Goal: Answer question/provide support

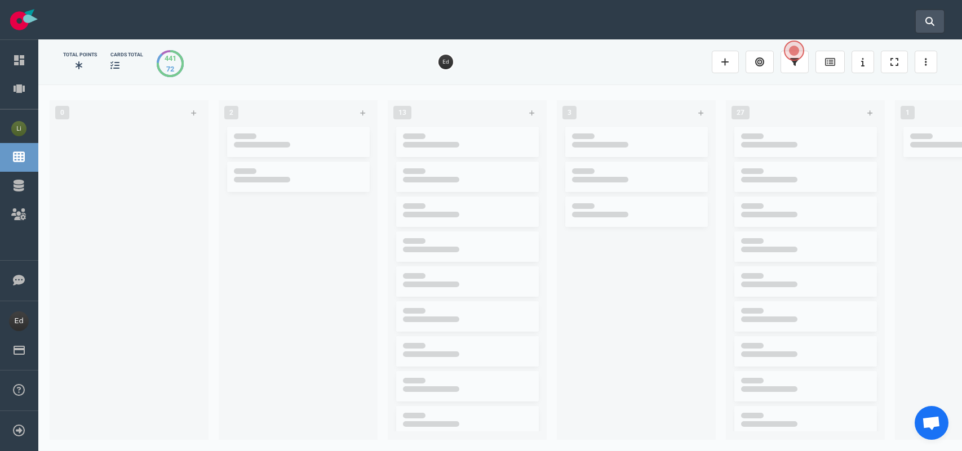
click at [933, 19] on icon at bounding box center [929, 21] width 9 height 9
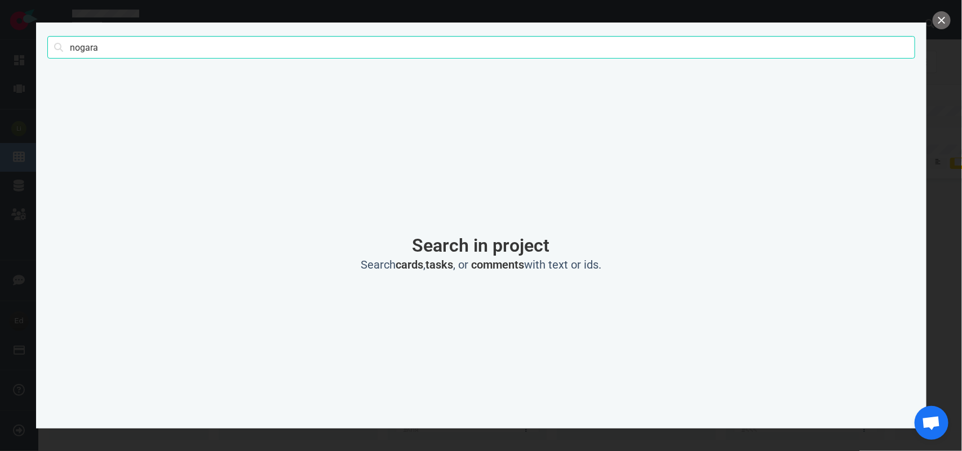
type input "nogara"
click button "Search" at bounding box center [0, 0] width 0 height 0
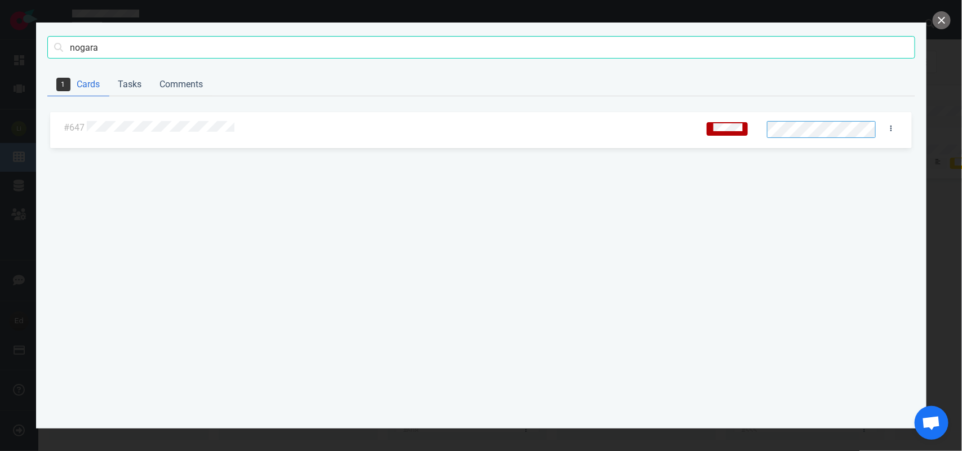
click at [123, 119] on div at bounding box center [390, 127] width 611 height 27
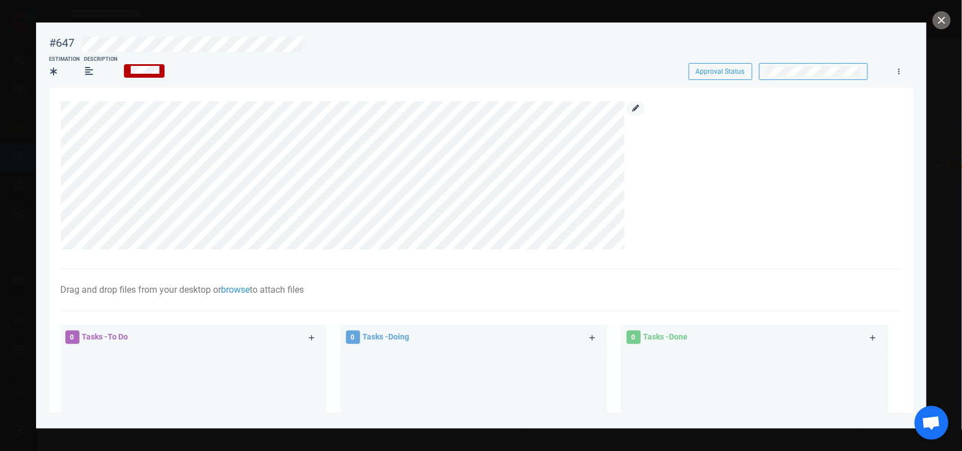
click at [633, 103] on link at bounding box center [636, 108] width 18 height 14
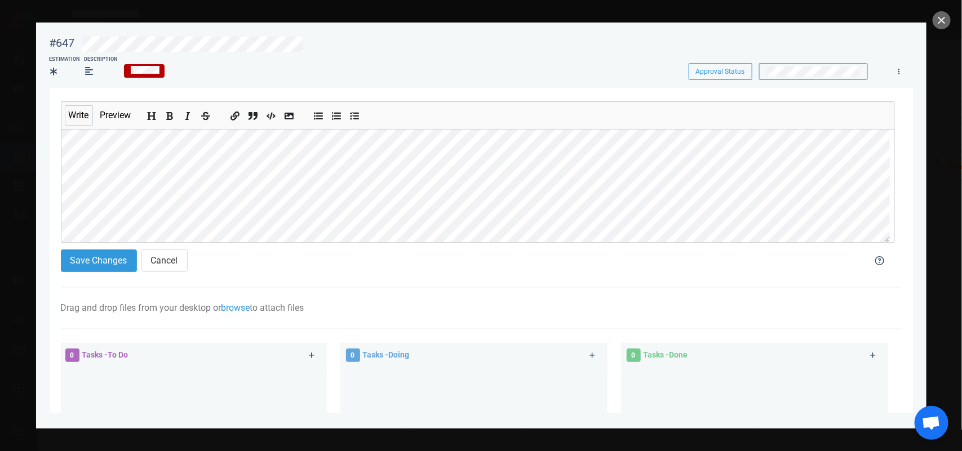
scroll to position [60, 0]
click at [172, 117] on icon "Add bold text" at bounding box center [170, 116] width 9 height 9
click at [111, 260] on button "Save Changes" at bounding box center [99, 261] width 76 height 23
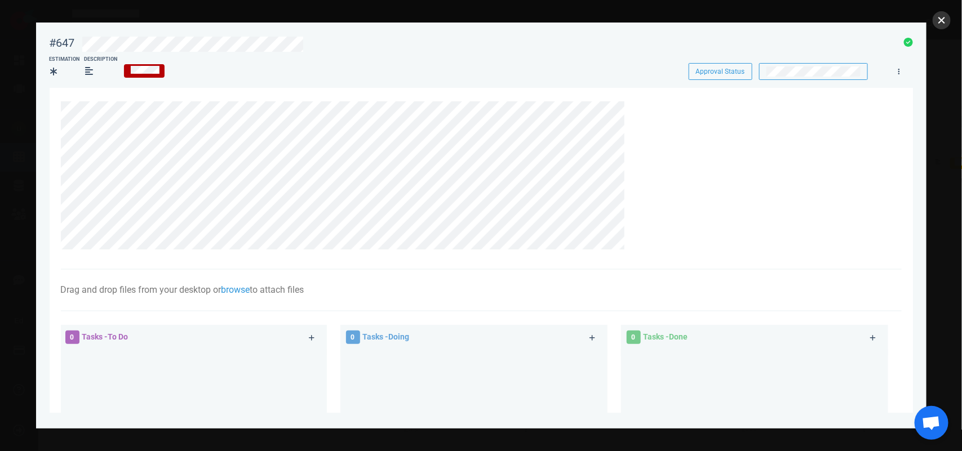
click at [939, 24] on button "close" at bounding box center [942, 20] width 18 height 18
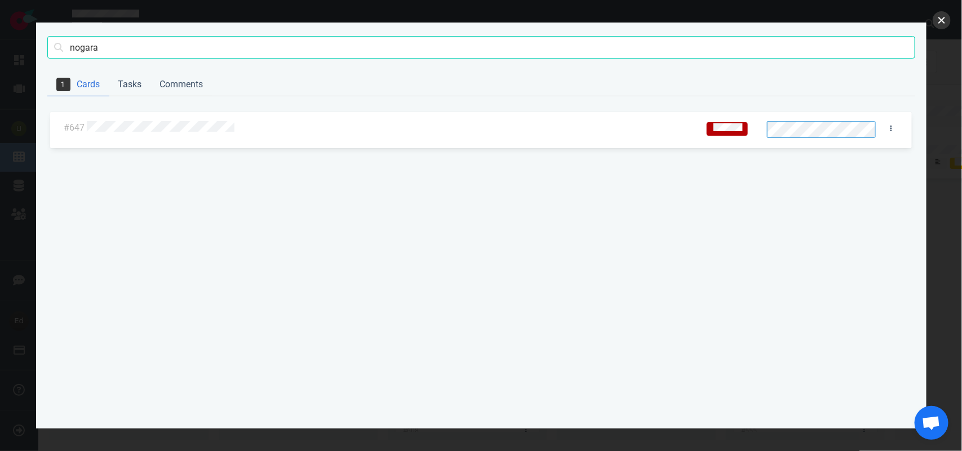
click at [942, 21] on button "close" at bounding box center [942, 20] width 18 height 18
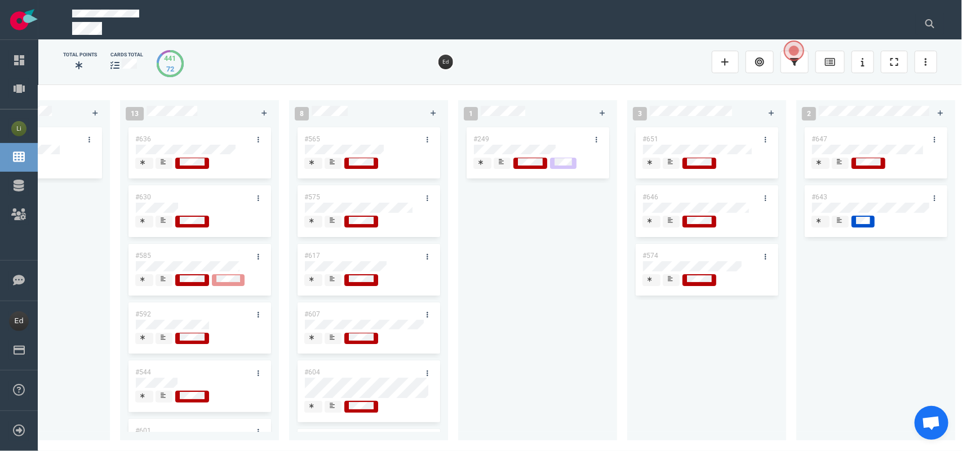
scroll to position [0, 1633]
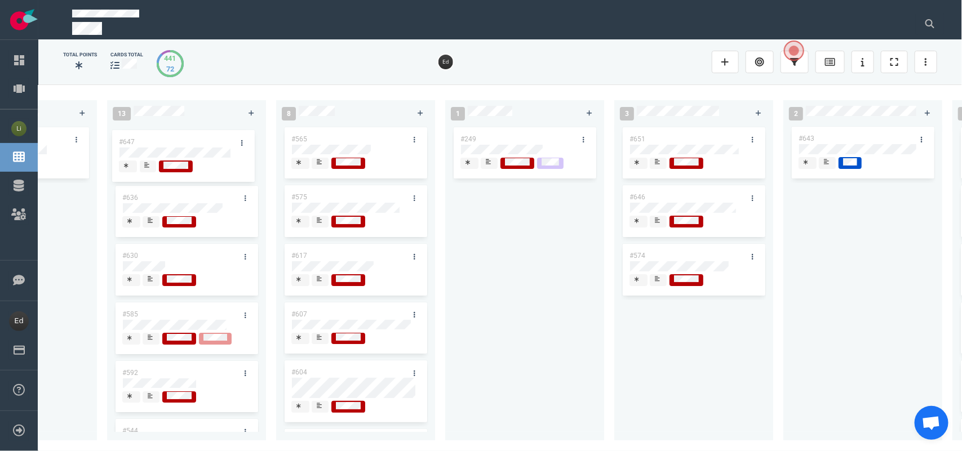
drag, startPoint x: 855, startPoint y: 136, endPoint x: 176, endPoint y: 140, distance: 679.1
click at [176, 140] on div "0 2 #667 #653 13 #668 #661 #656 #641 #639 #608 #611 #602 #603 3 #482 #390 #331 …" at bounding box center [500, 268] width 924 height 366
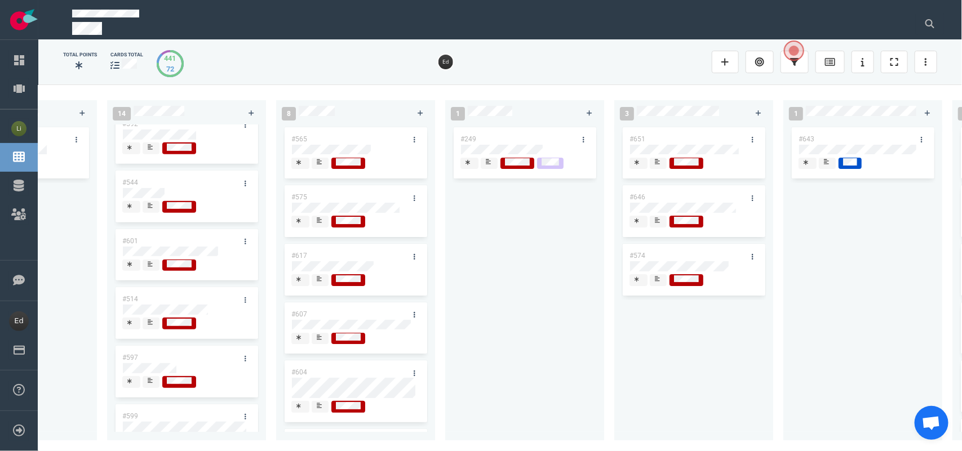
scroll to position [0, 0]
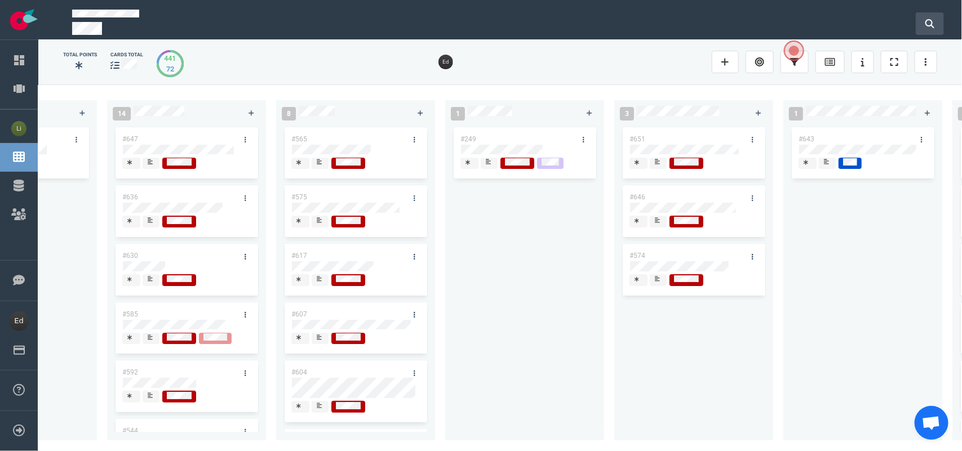
click at [942, 26] on button at bounding box center [930, 23] width 28 height 23
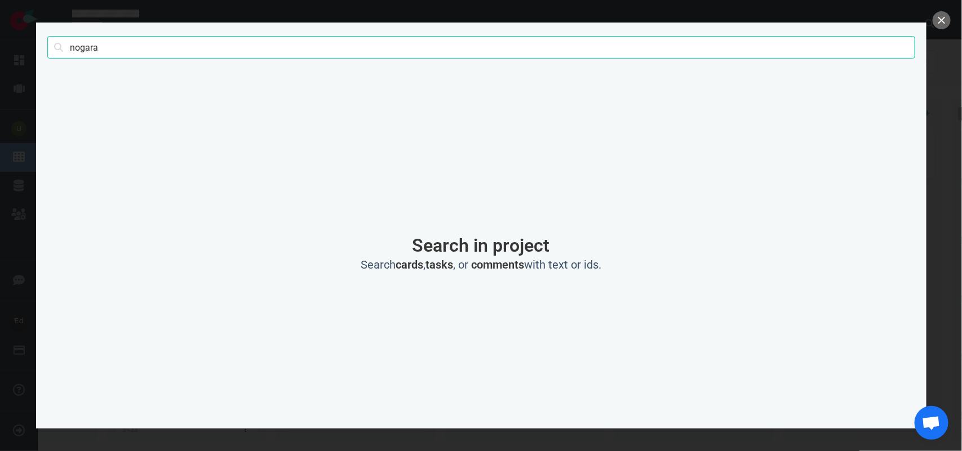
click at [70, 52] on input "nogara" at bounding box center [481, 47] width 868 height 23
type input "[PERSON_NAME]"
click button "Search" at bounding box center [0, 0] width 0 height 0
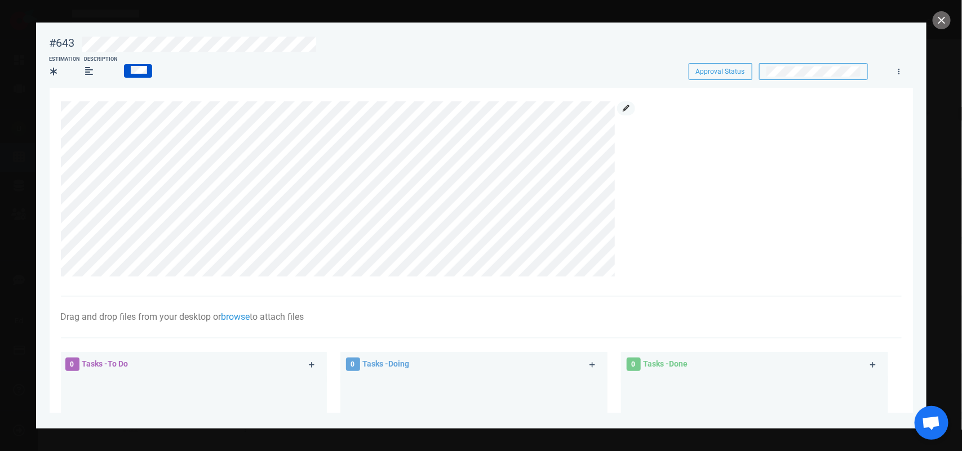
click at [629, 108] on icon at bounding box center [626, 108] width 7 height 7
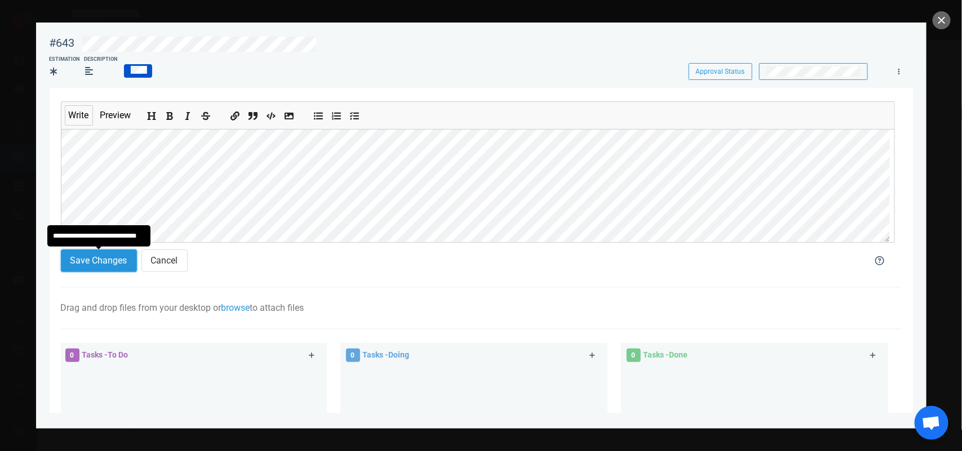
click at [99, 260] on button "Save Changes" at bounding box center [99, 261] width 76 height 23
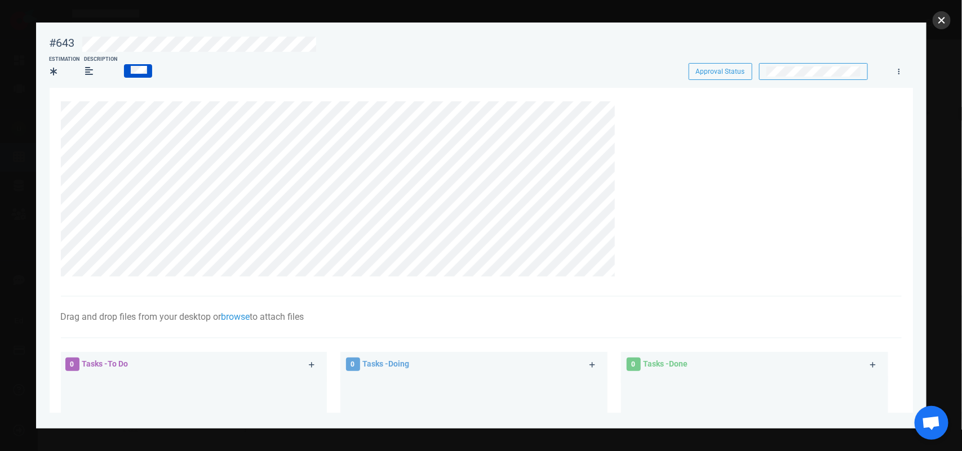
click at [939, 20] on button "close" at bounding box center [942, 20] width 18 height 18
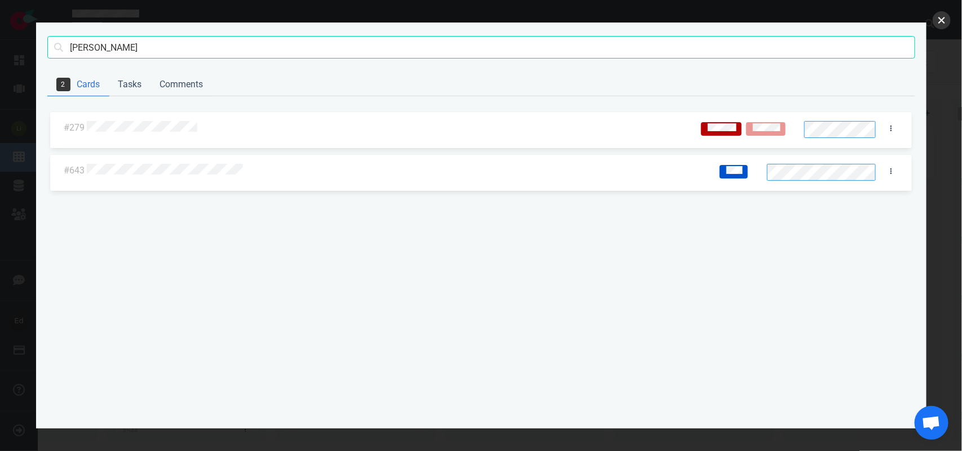
click at [933, 23] on button "close" at bounding box center [942, 20] width 18 height 18
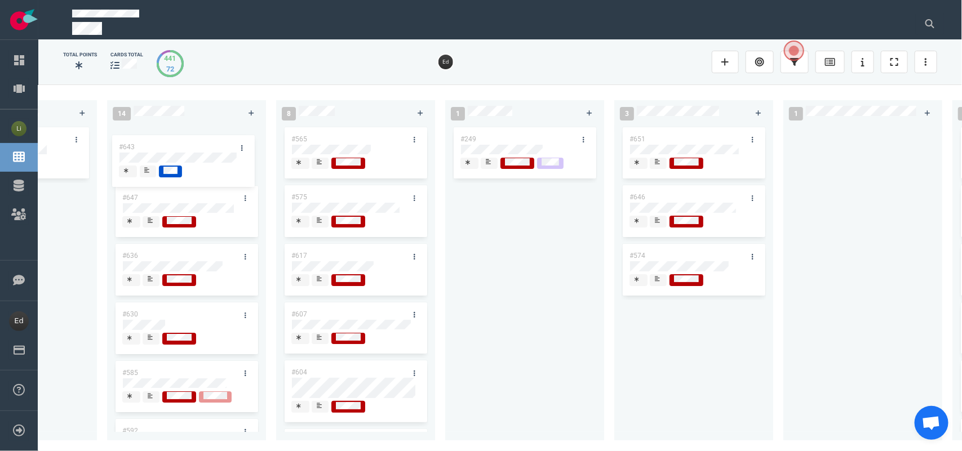
drag, startPoint x: 868, startPoint y: 141, endPoint x: 189, endPoint y: 149, distance: 679.1
click at [189, 149] on div "0 2 #667 #653 13 #668 #661 #656 #641 #639 #608 #611 #602 #603 3 #482 #390 #331 …" at bounding box center [500, 268] width 924 height 366
click at [914, 20] on div at bounding box center [926, 24] width 35 height 36
click at [920, 20] on button at bounding box center [930, 23] width 28 height 23
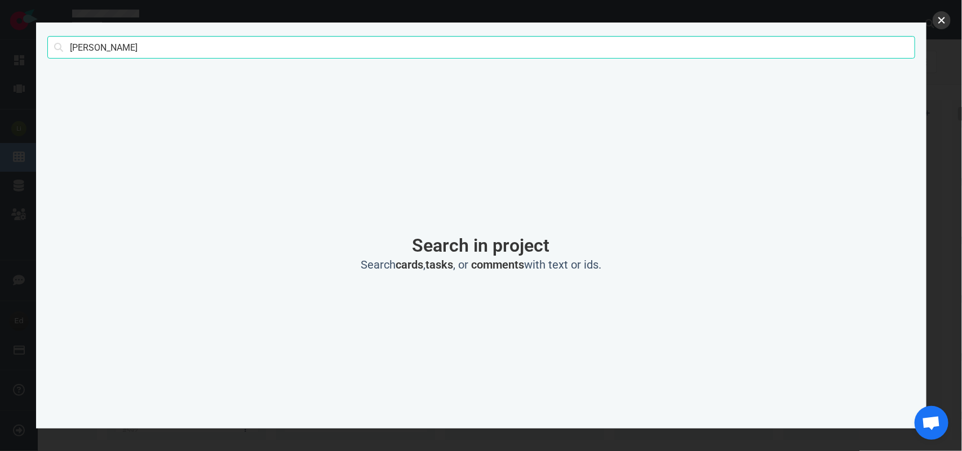
click at [946, 12] on button "close" at bounding box center [942, 20] width 18 height 18
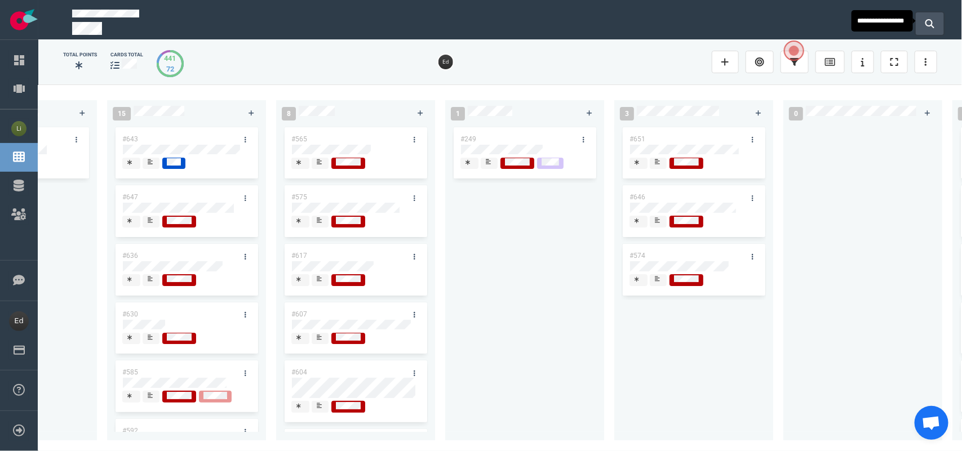
click at [937, 16] on button at bounding box center [930, 23] width 28 height 23
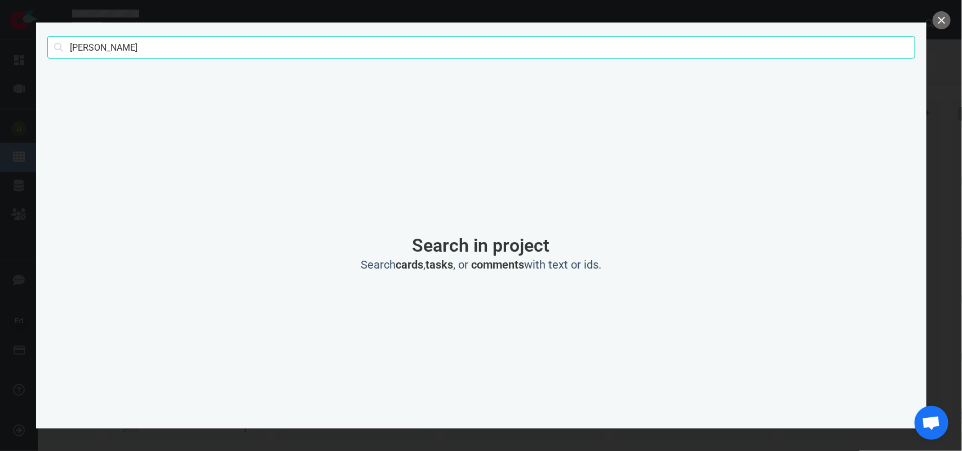
click at [83, 49] on input "[PERSON_NAME]" at bounding box center [481, 47] width 868 height 23
click button "Search" at bounding box center [0, 0] width 0 height 0
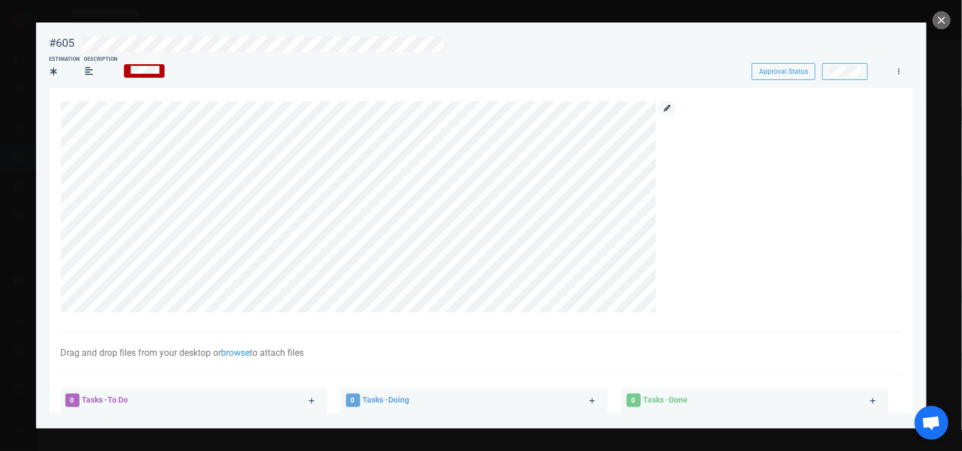
click at [663, 112] on link at bounding box center [667, 108] width 18 height 14
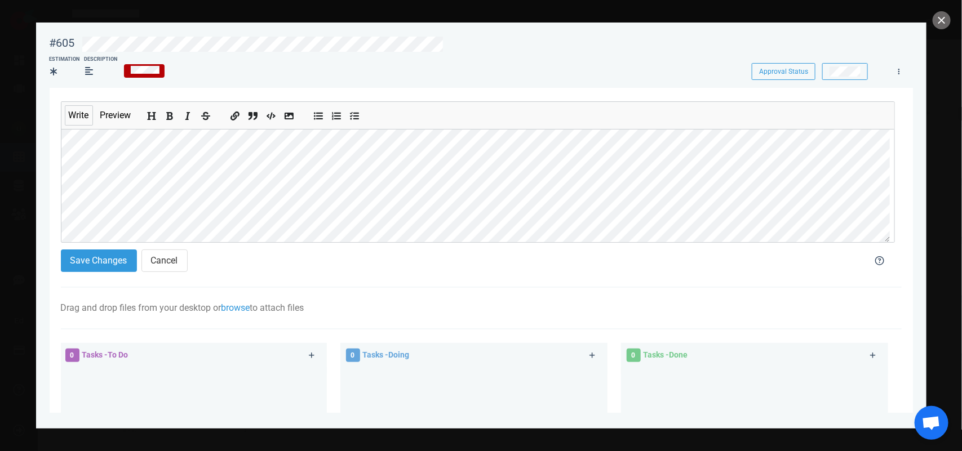
scroll to position [141, 0]
click at [35, 163] on div "#605 Approval Status Estimation Description Approval Status Write Preview Save …" at bounding box center [481, 225] width 962 height 451
click at [97, 263] on button "Save Changes" at bounding box center [99, 261] width 76 height 23
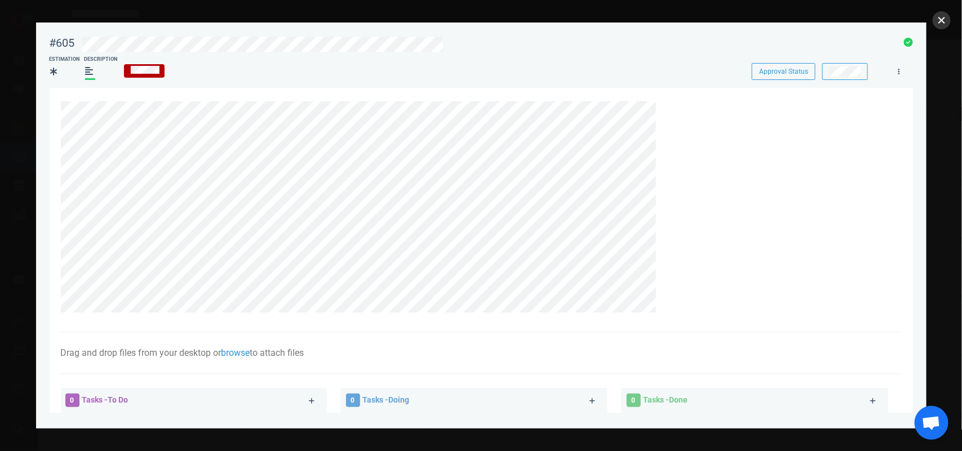
click at [937, 20] on button "close" at bounding box center [942, 20] width 18 height 18
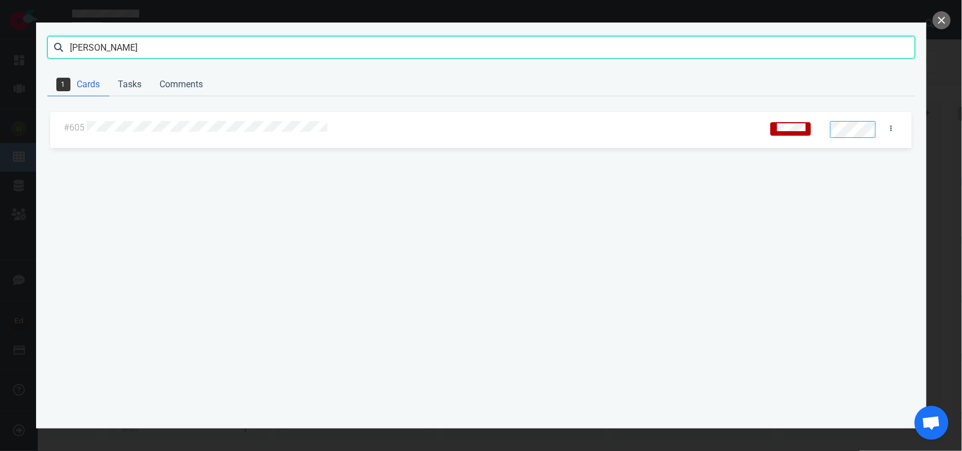
click at [96, 51] on input "[PERSON_NAME]" at bounding box center [481, 47] width 868 height 23
click button "Search" at bounding box center [0, 0] width 0 height 0
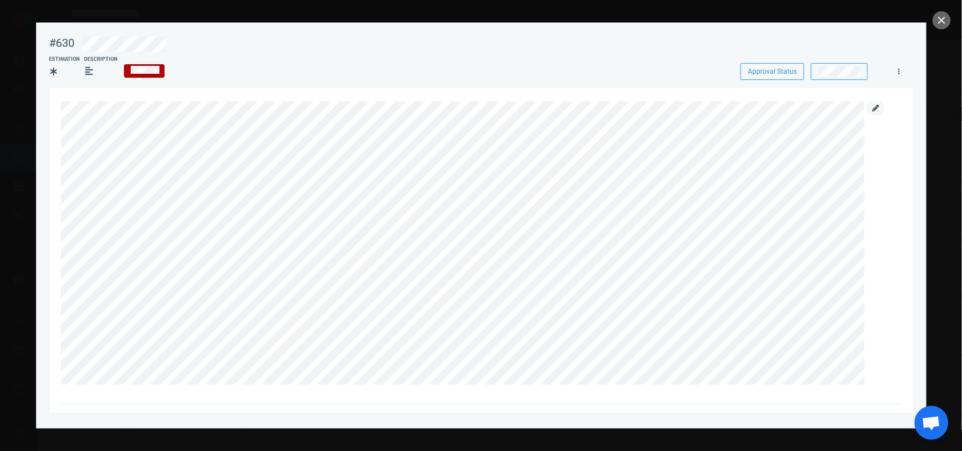
click at [875, 105] on icon at bounding box center [875, 108] width 7 height 7
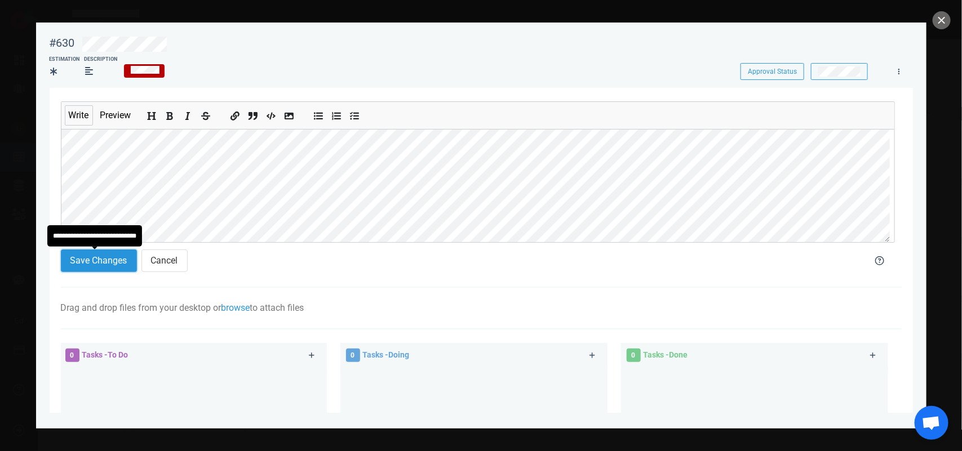
click at [114, 259] on button "Save Changes" at bounding box center [99, 261] width 76 height 23
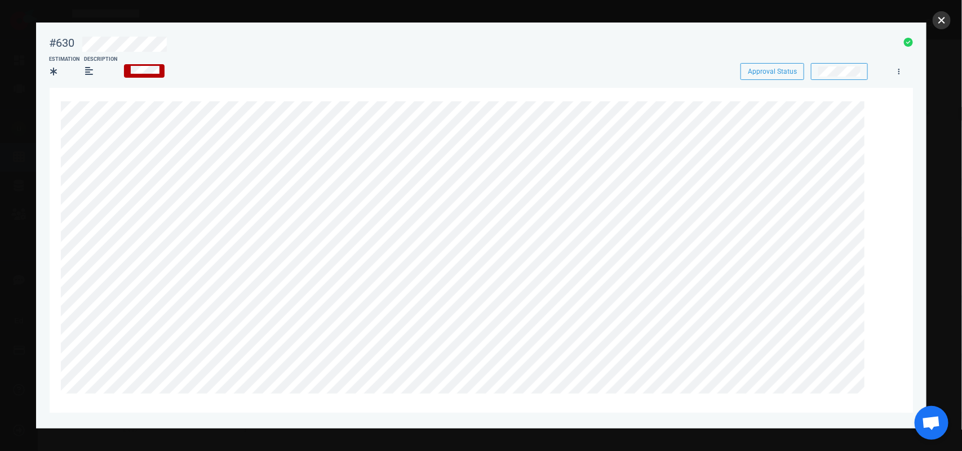
click at [943, 24] on button "close" at bounding box center [942, 20] width 18 height 18
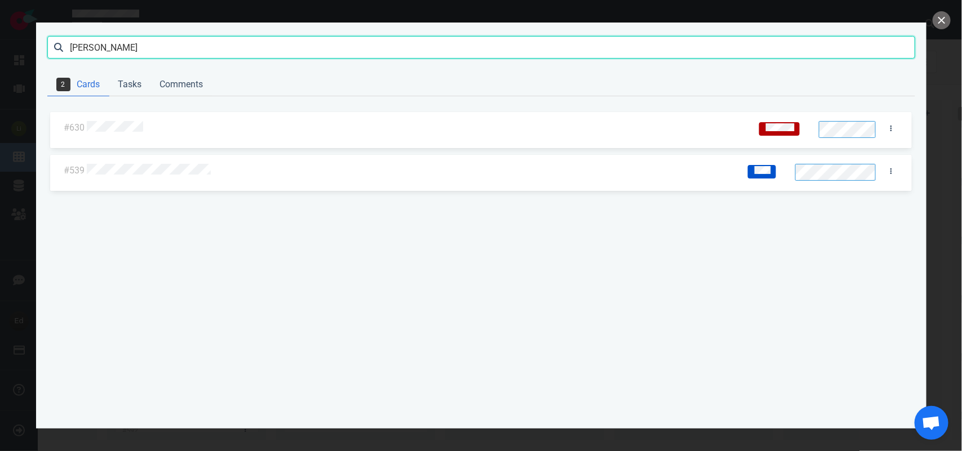
click at [76, 43] on input "[PERSON_NAME]" at bounding box center [481, 47] width 868 height 23
type input "[PERSON_NAME]"
click button "Search" at bounding box center [0, 0] width 0 height 0
